Goal: Manage account settings

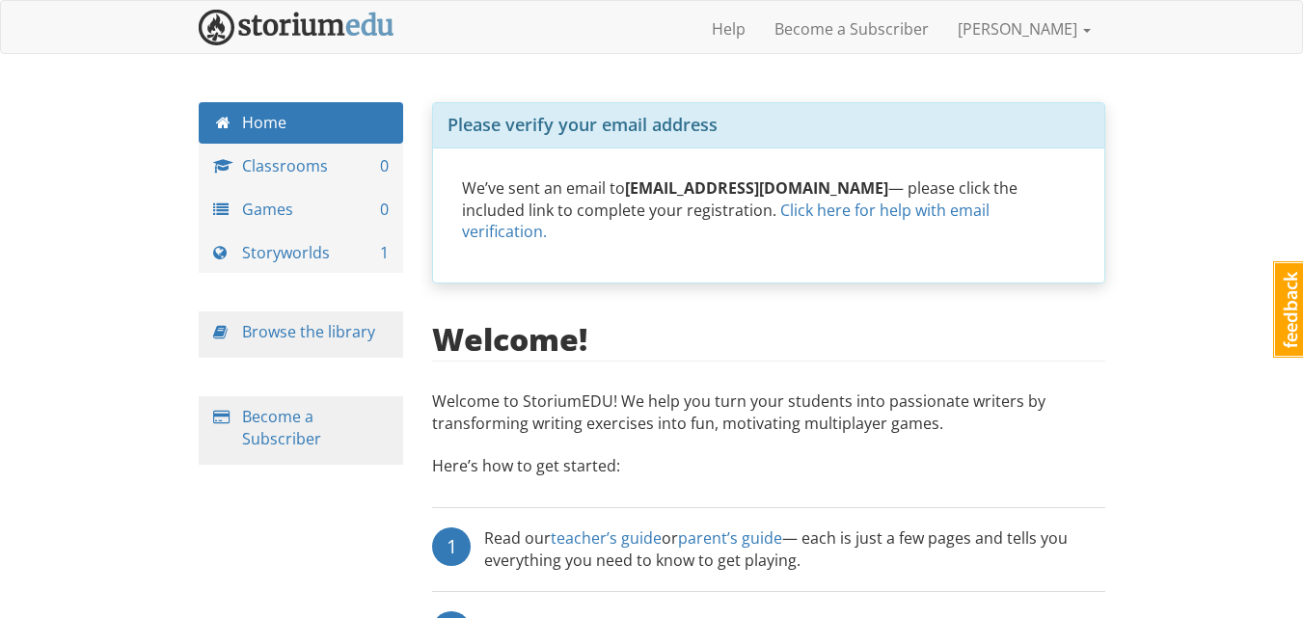
click at [780, 279] on div "Please verify your email address We’ve sent an email to [EMAIL_ADDRESS][DOMAIN_…" at bounding box center [769, 507] width 702 height 810
click at [728, 276] on div "Please verify your email address We’ve sent an email to [EMAIL_ADDRESS][DOMAIN_…" at bounding box center [769, 507] width 702 height 810
click at [750, 294] on div "Please verify your email address We’ve sent an email to [EMAIL_ADDRESS][DOMAIN_…" at bounding box center [769, 507] width 702 height 810
click at [1071, 27] on link "[PERSON_NAME]" at bounding box center [1024, 29] width 162 height 48
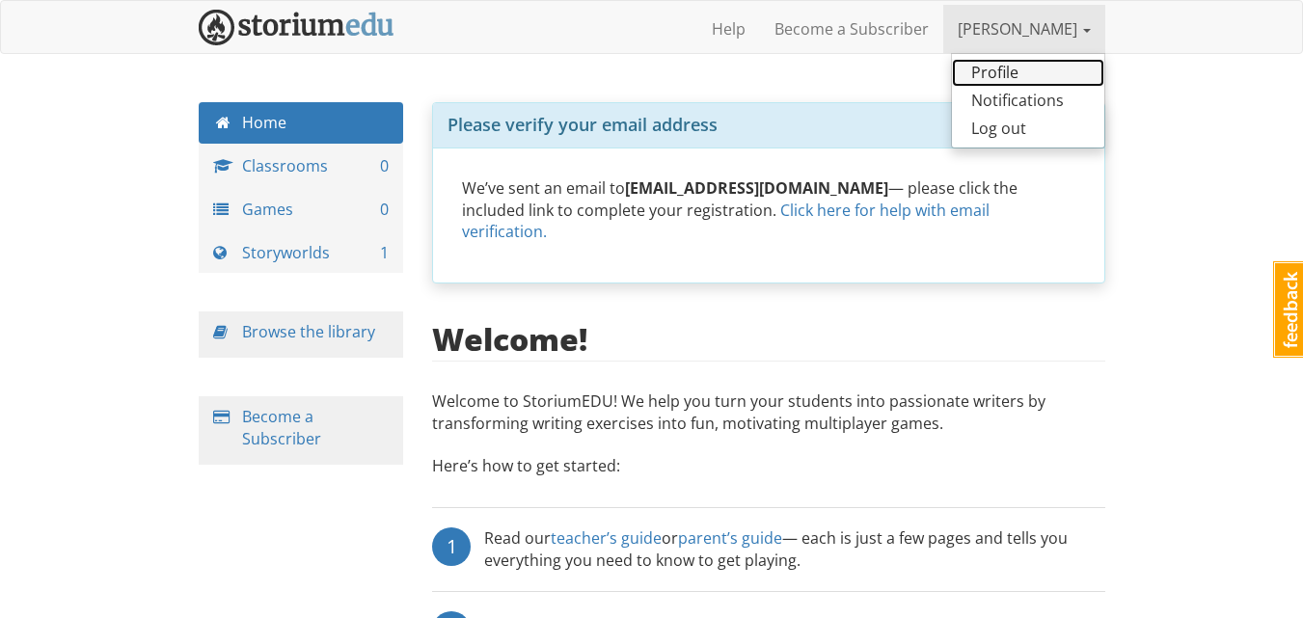
click at [1001, 77] on link "Profile" at bounding box center [1028, 73] width 152 height 28
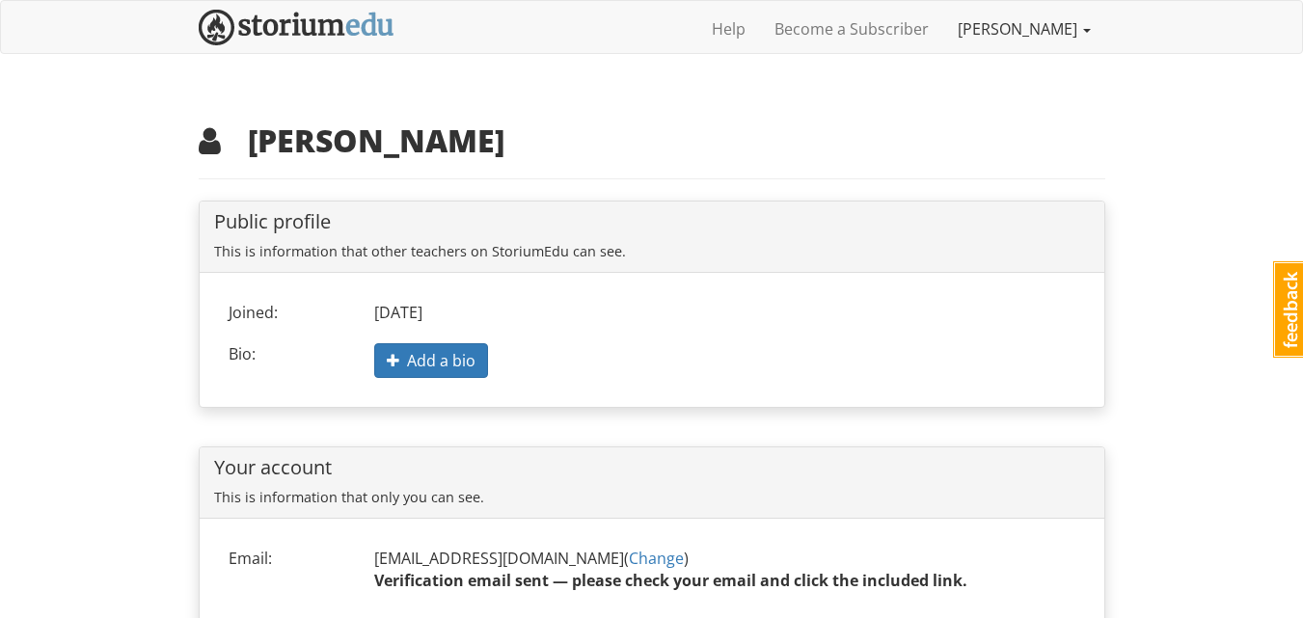
click at [1023, 27] on link "[PERSON_NAME]" at bounding box center [1024, 29] width 162 height 48
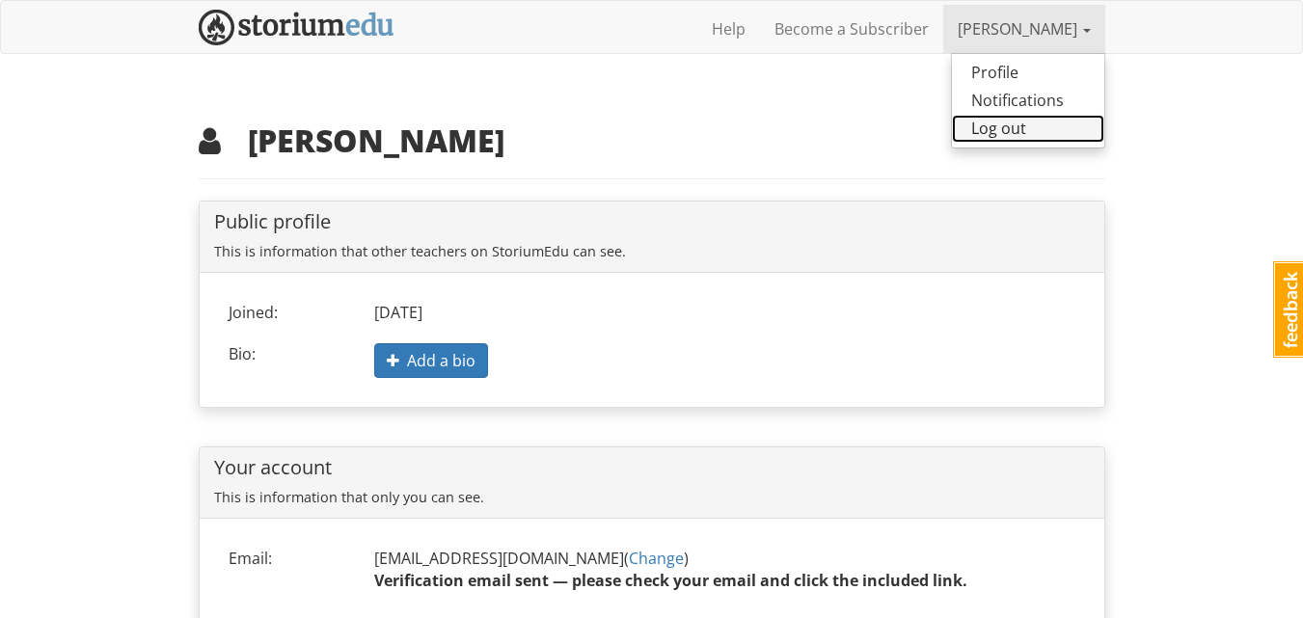
click at [1030, 128] on link "Log out" at bounding box center [1028, 129] width 152 height 28
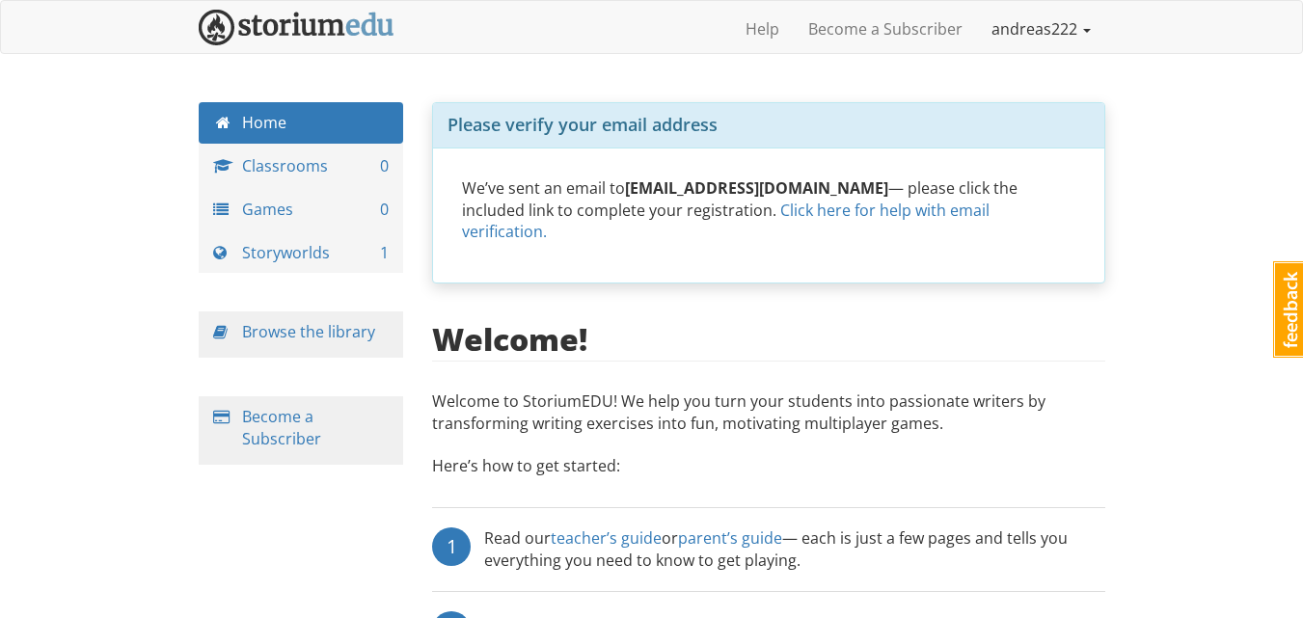
click at [1067, 27] on link "andreas222" at bounding box center [1041, 29] width 128 height 48
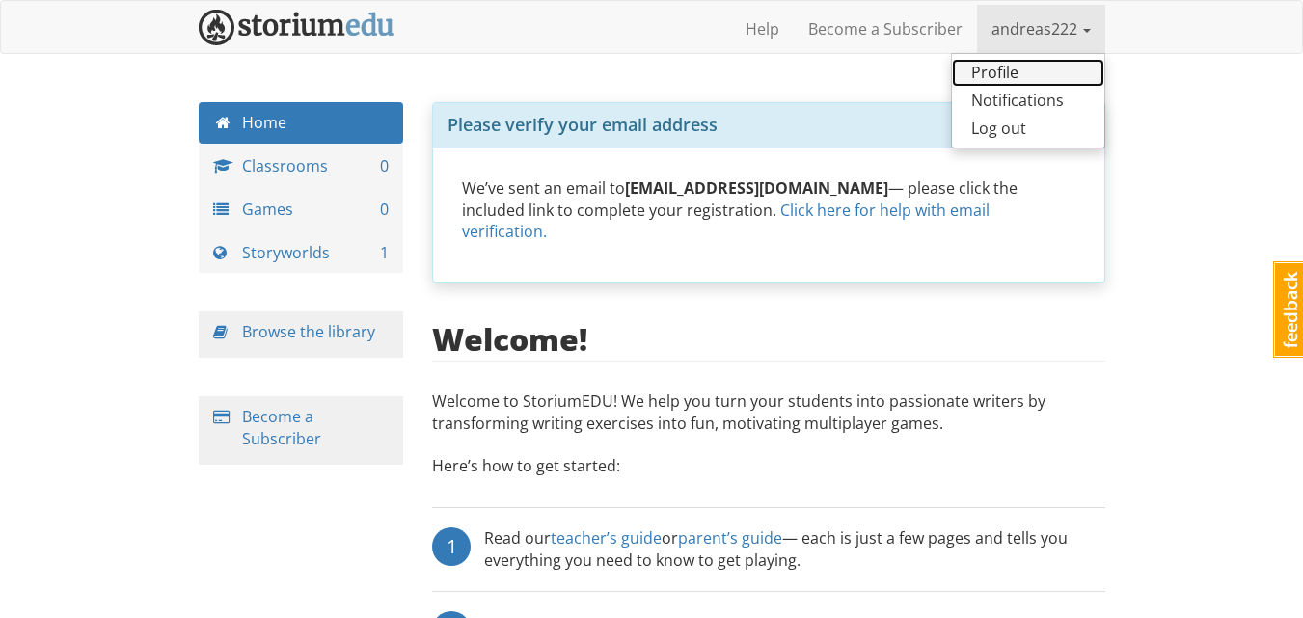
click at [1024, 68] on link "Profile" at bounding box center [1028, 73] width 152 height 28
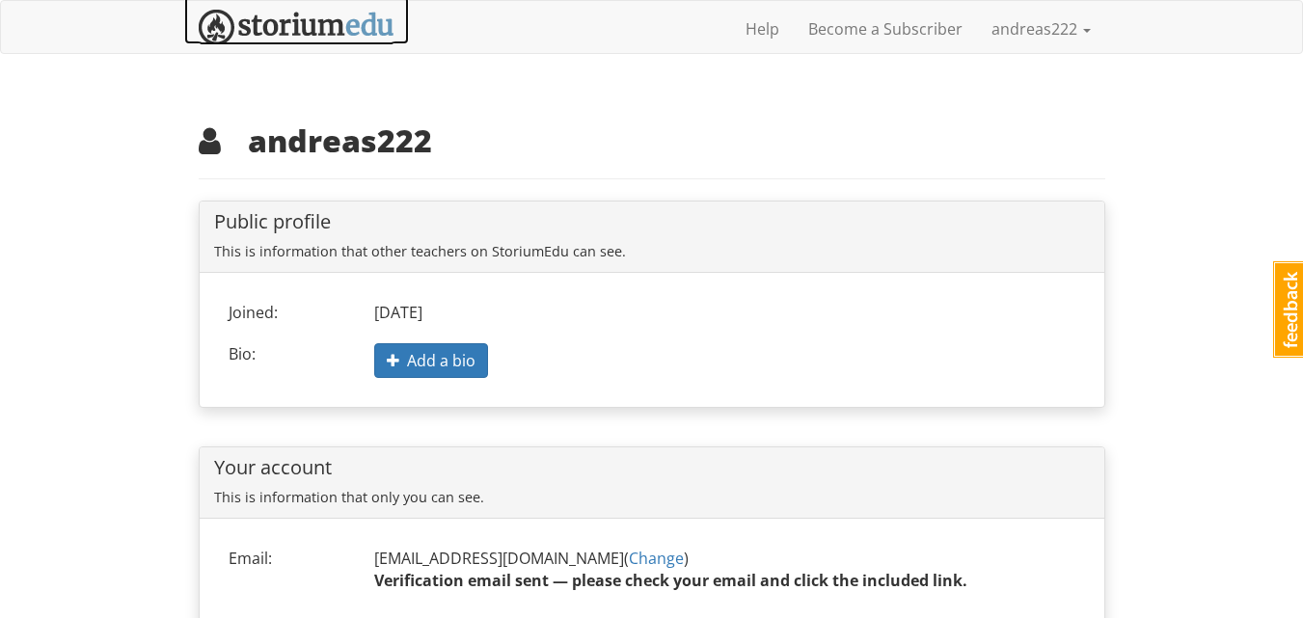
click at [331, 33] on img at bounding box center [297, 28] width 196 height 36
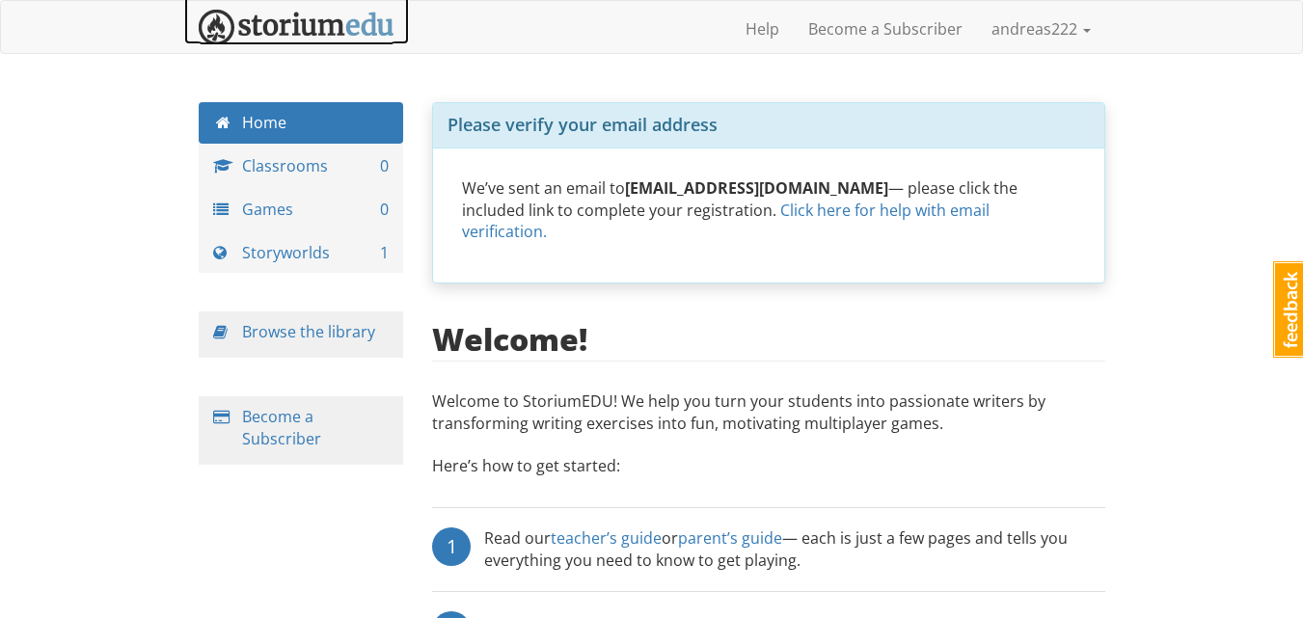
click at [332, 33] on img at bounding box center [297, 28] width 196 height 36
